Goal: Find specific page/section: Find specific page/section

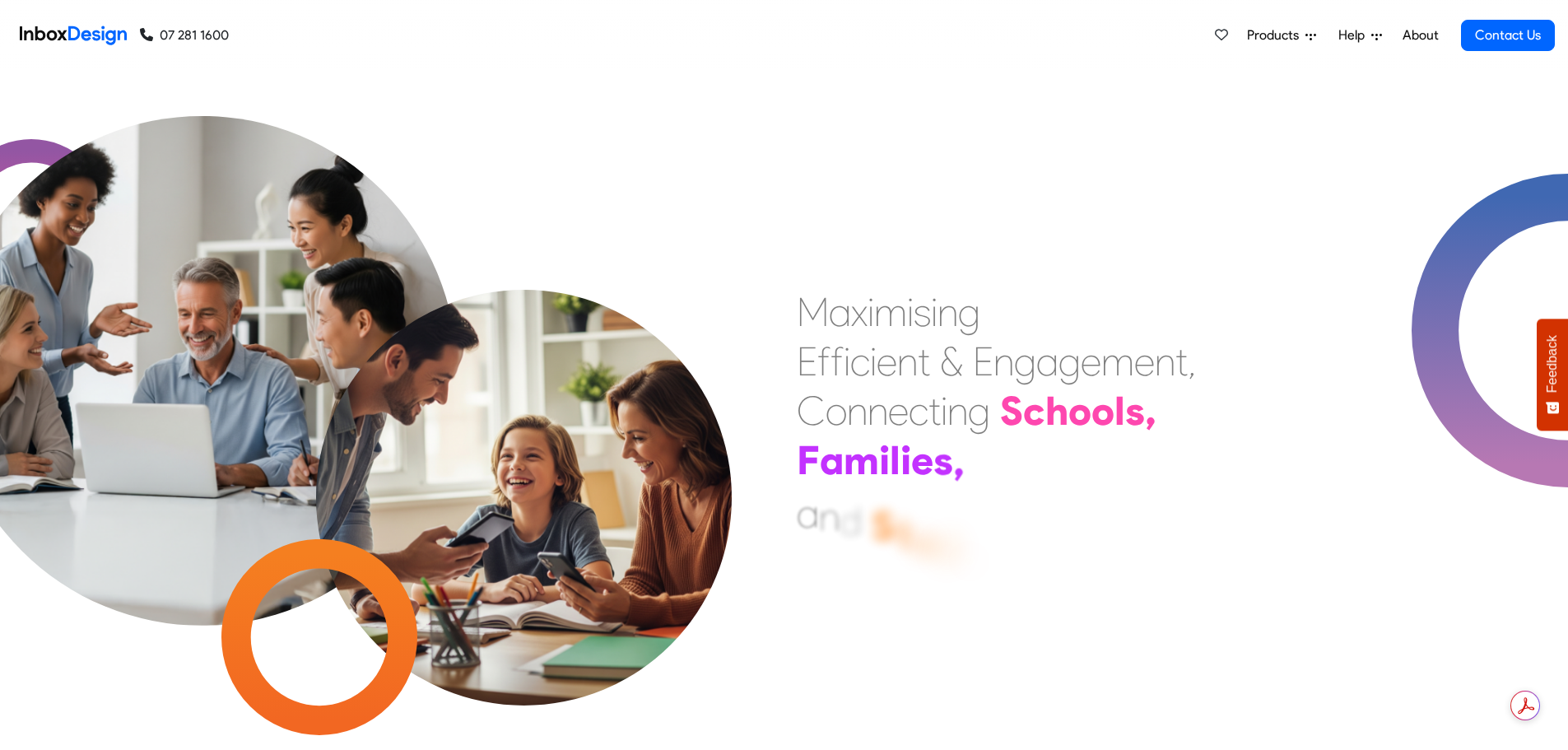
click at [1418, 29] on link "About" at bounding box center [1420, 35] width 46 height 33
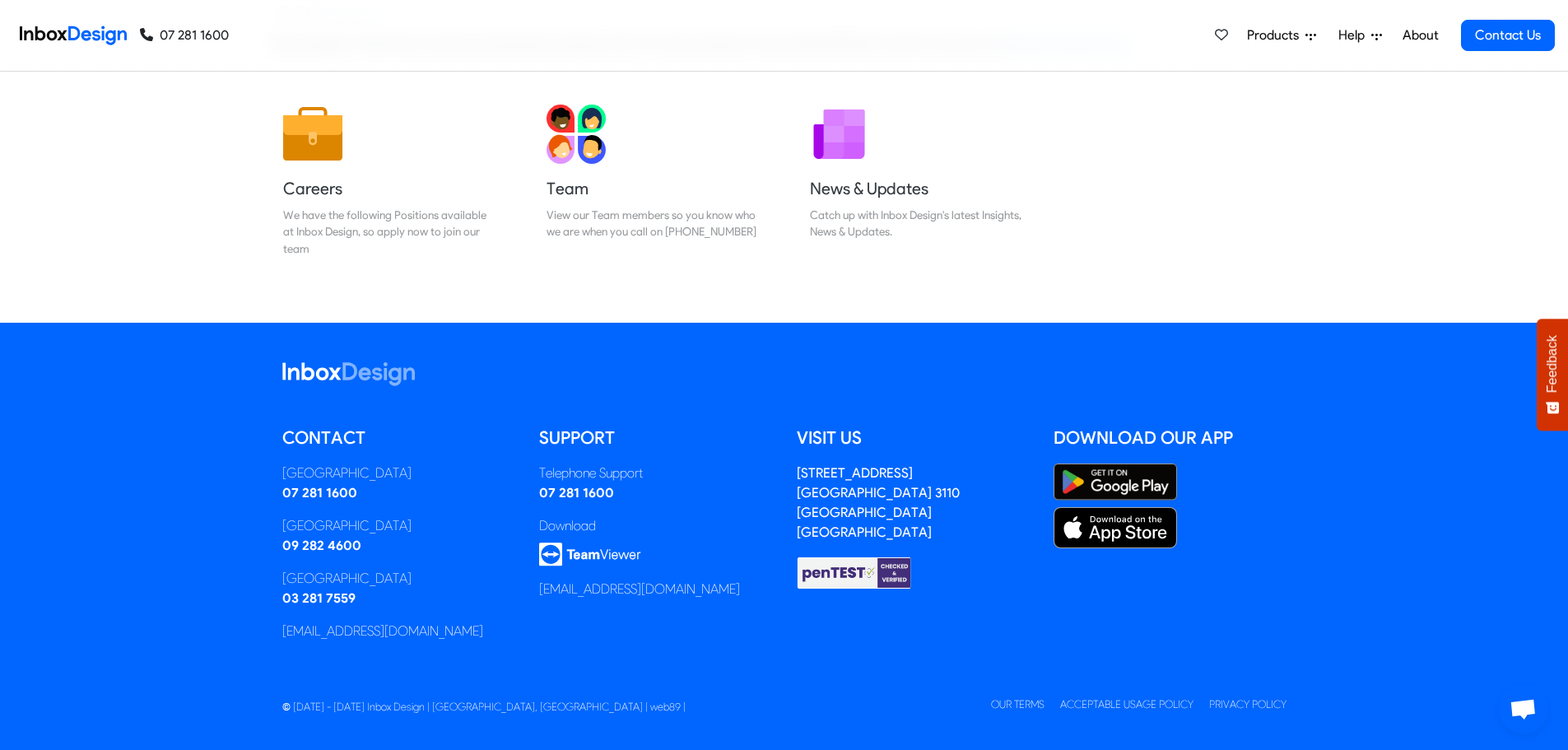
scroll to position [244, 0]
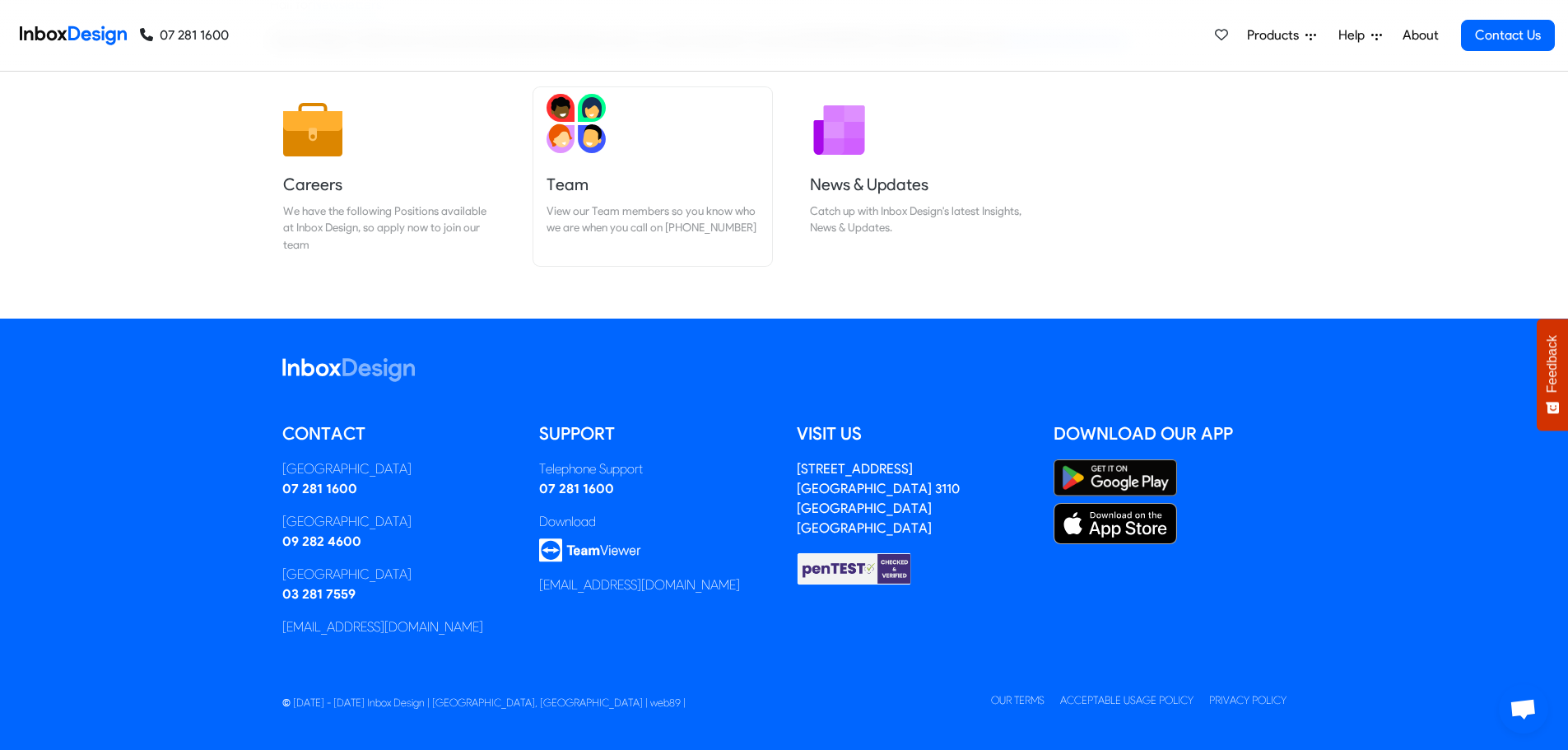
click at [574, 178] on h5 "Team" at bounding box center [653, 185] width 212 height 23
